Goal: Task Accomplishment & Management: Complete application form

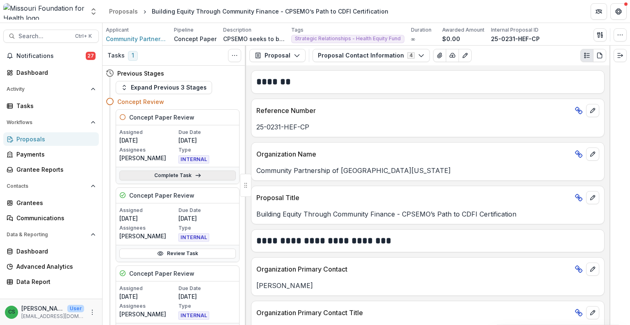
click at [182, 173] on link "Complete Task" at bounding box center [177, 175] width 117 height 10
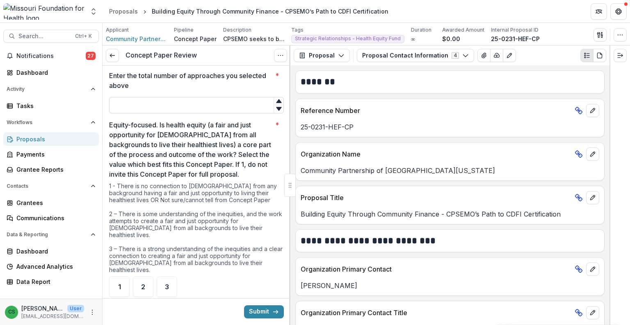
scroll to position [451, 0]
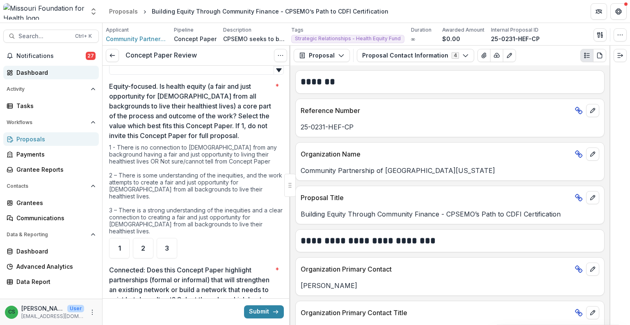
click at [47, 70] on div "Dashboard" at bounding box center [54, 72] width 76 height 9
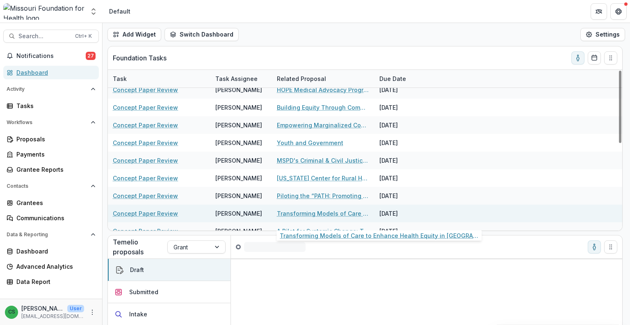
scroll to position [151, 0]
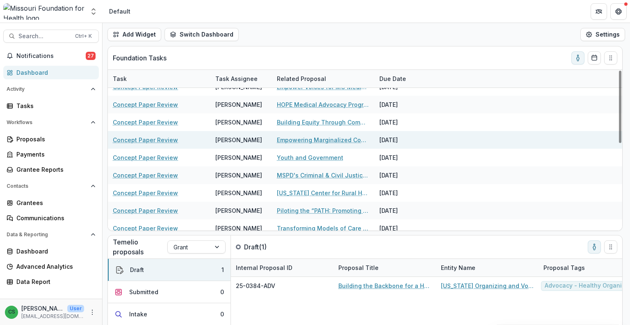
click at [310, 137] on link "Empowering Marginalized Community Members & Creating Community Solutions" at bounding box center [323, 139] width 93 height 9
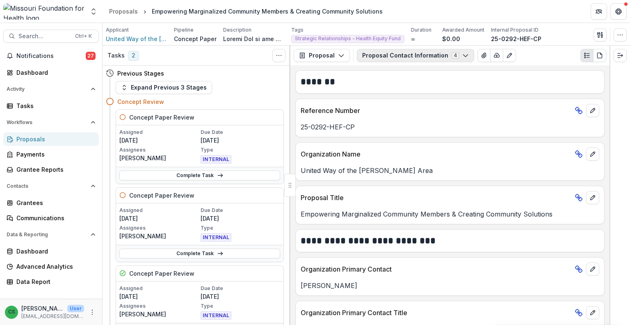
click at [419, 59] on button "Proposal Contact Information 4" at bounding box center [415, 55] width 117 height 13
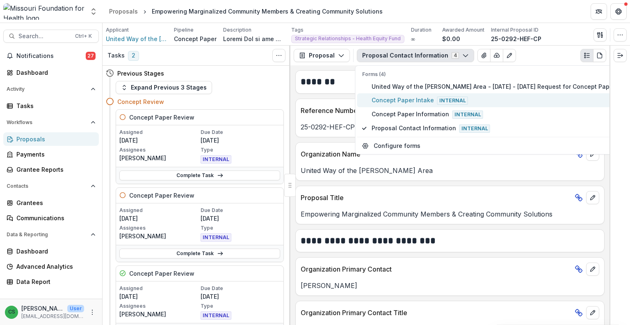
click at [414, 103] on span "Concept Paper Intake Internal" at bounding box center [495, 100] width 247 height 9
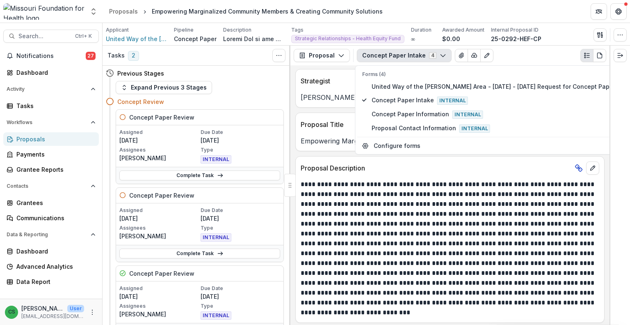
scroll to position [205, 0]
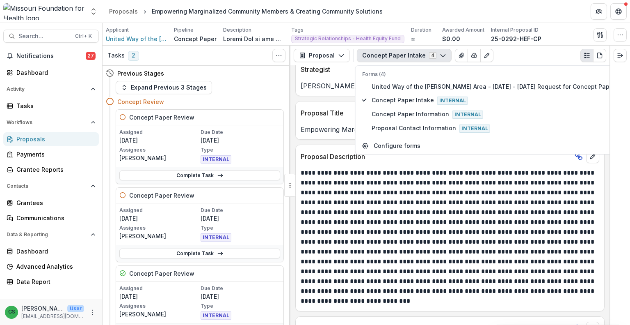
click at [407, 232] on p at bounding box center [449, 237] width 297 height 138
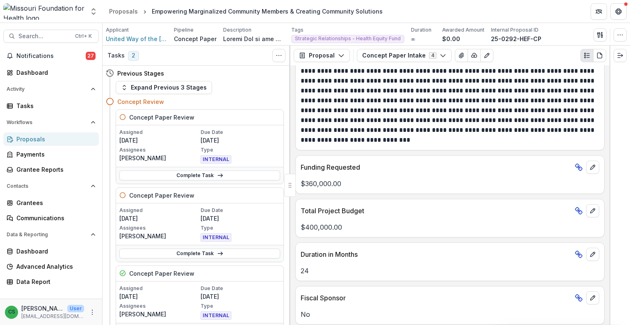
scroll to position [369, 0]
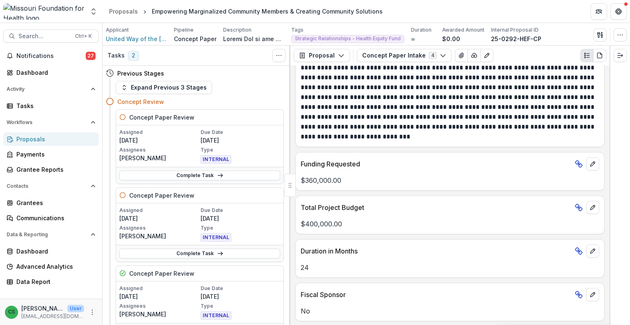
click at [80, 80] on div "Notifications 27 Dashboard Activity Tasks Workflows Proposals Payments Grantee …" at bounding box center [51, 173] width 102 height 249
click at [63, 78] on link "Dashboard" at bounding box center [51, 73] width 96 height 14
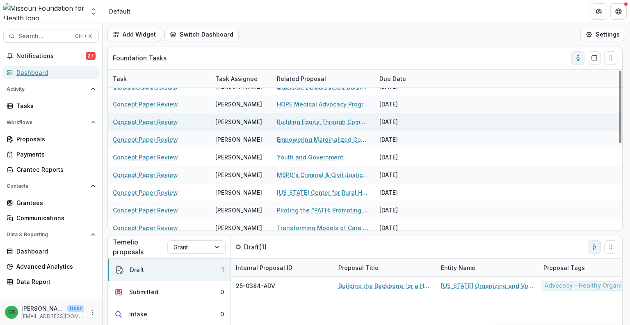
scroll to position [110, 0]
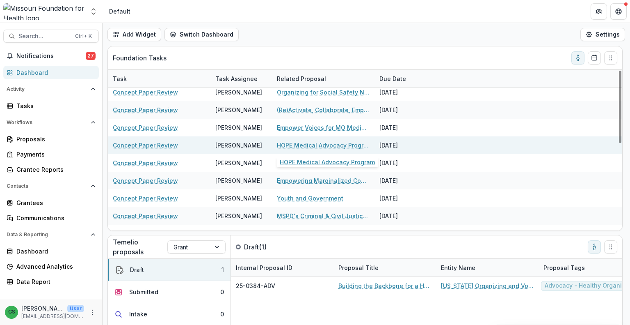
click at [304, 142] on link "HOPE Medical Advocacy Program" at bounding box center [323, 145] width 93 height 9
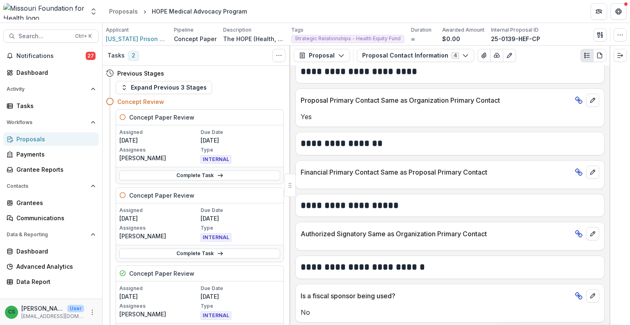
scroll to position [122, 0]
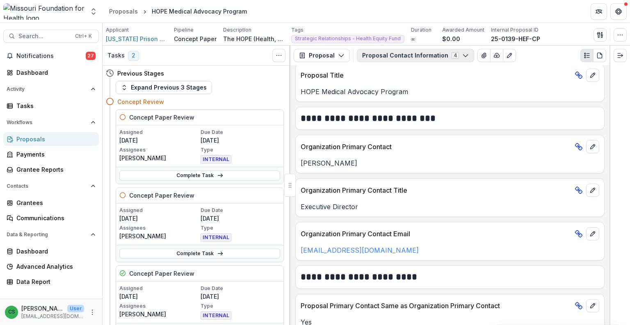
click at [414, 57] on button "Proposal Contact Information 4" at bounding box center [415, 55] width 117 height 13
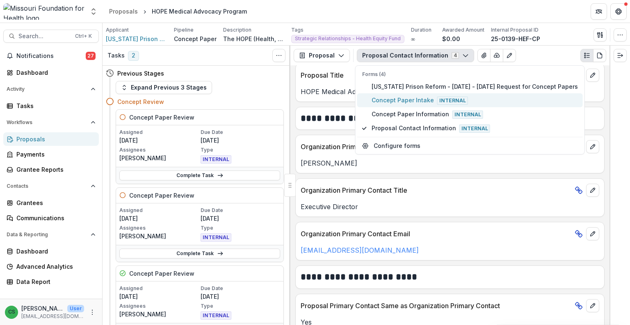
click at [394, 96] on span "Concept Paper Intake Internal" at bounding box center [475, 100] width 206 height 9
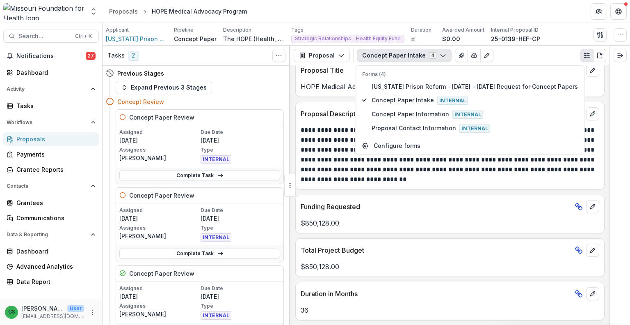
scroll to position [258, 0]
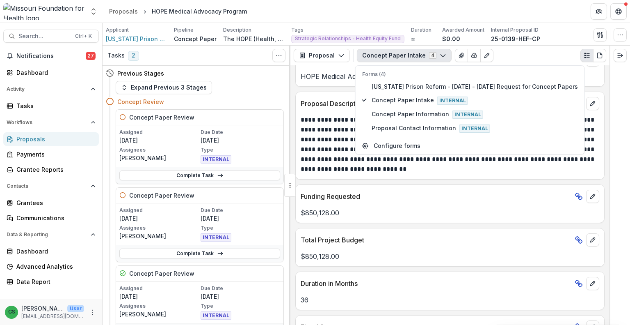
click at [444, 203] on div "$850,128.00" at bounding box center [450, 210] width 309 height 15
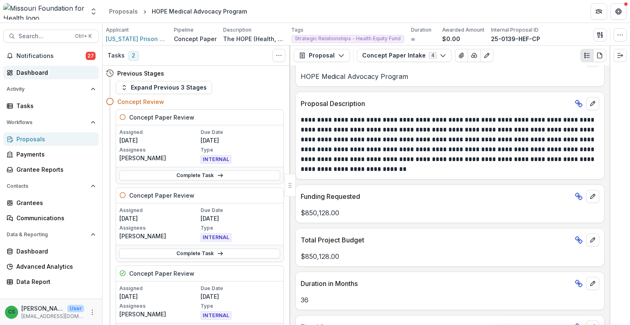
click at [67, 72] on div "Dashboard" at bounding box center [54, 72] width 76 height 9
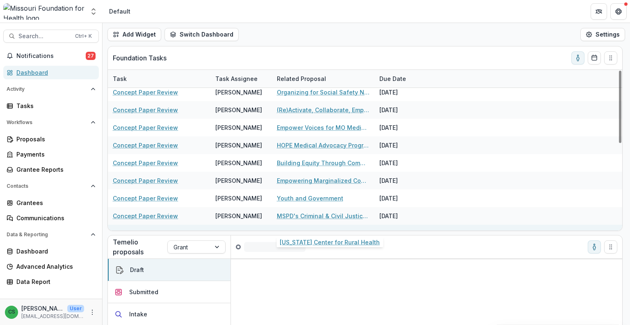
scroll to position [110, 0]
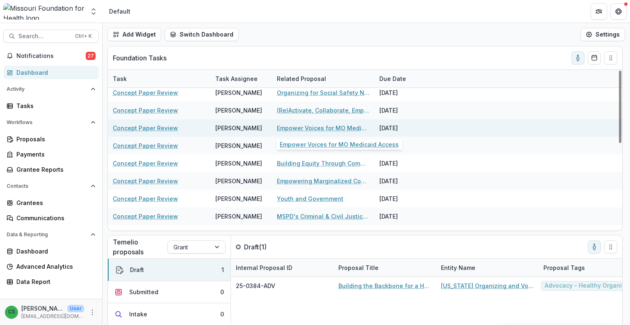
click at [308, 124] on link "Empower Voices for MO Medicaid Access" at bounding box center [323, 128] width 93 height 9
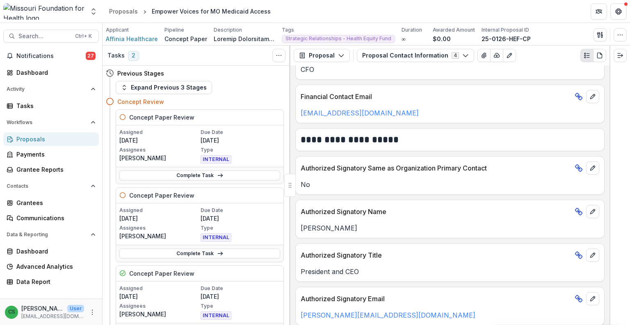
scroll to position [575, 0]
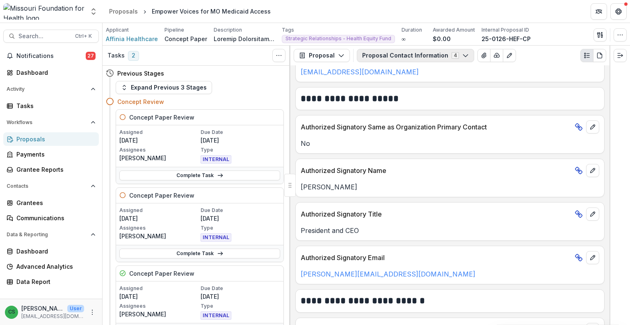
click at [396, 58] on button "Proposal Contact Information 4" at bounding box center [415, 55] width 117 height 13
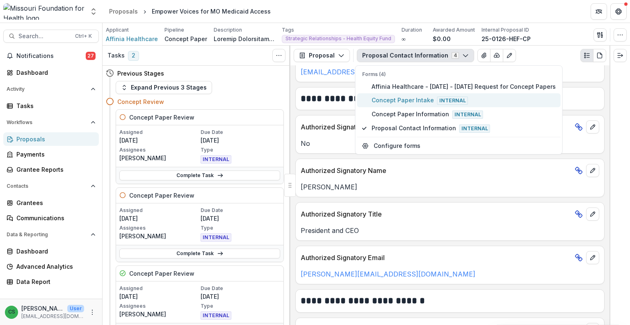
click at [404, 100] on span "Concept Paper Intake Internal" at bounding box center [464, 100] width 184 height 9
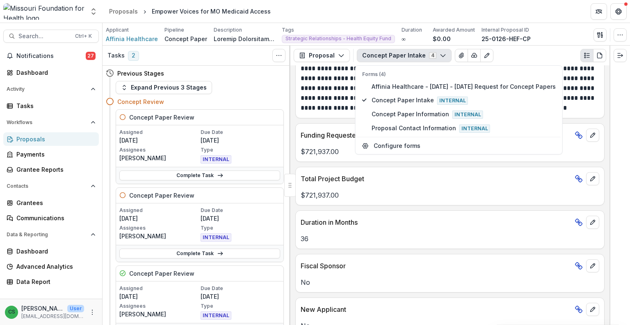
scroll to position [487, 0]
